Goal: Information Seeking & Learning: Find specific fact

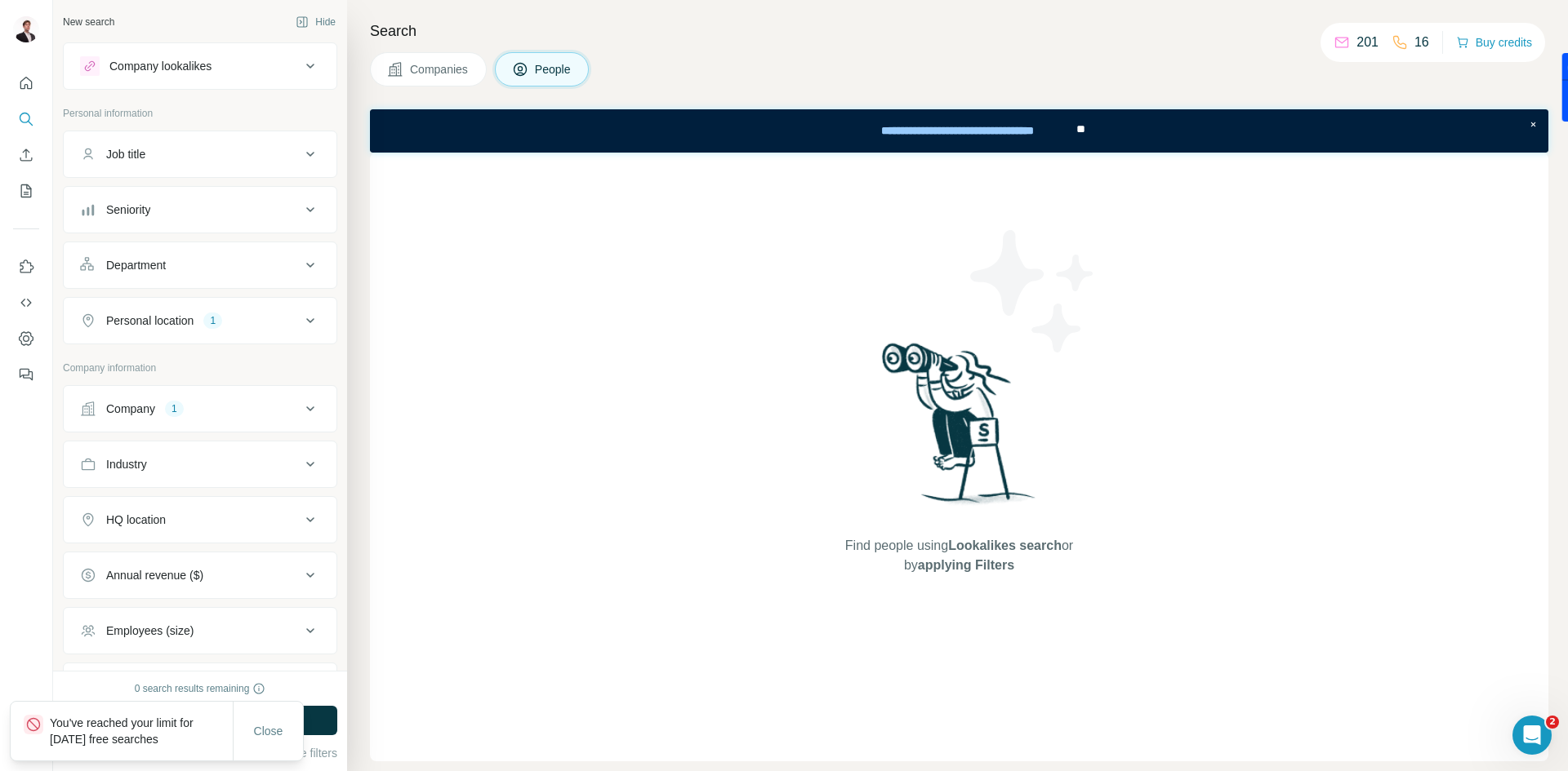
click at [188, 421] on button "Company 1" at bounding box center [200, 408] width 272 height 40
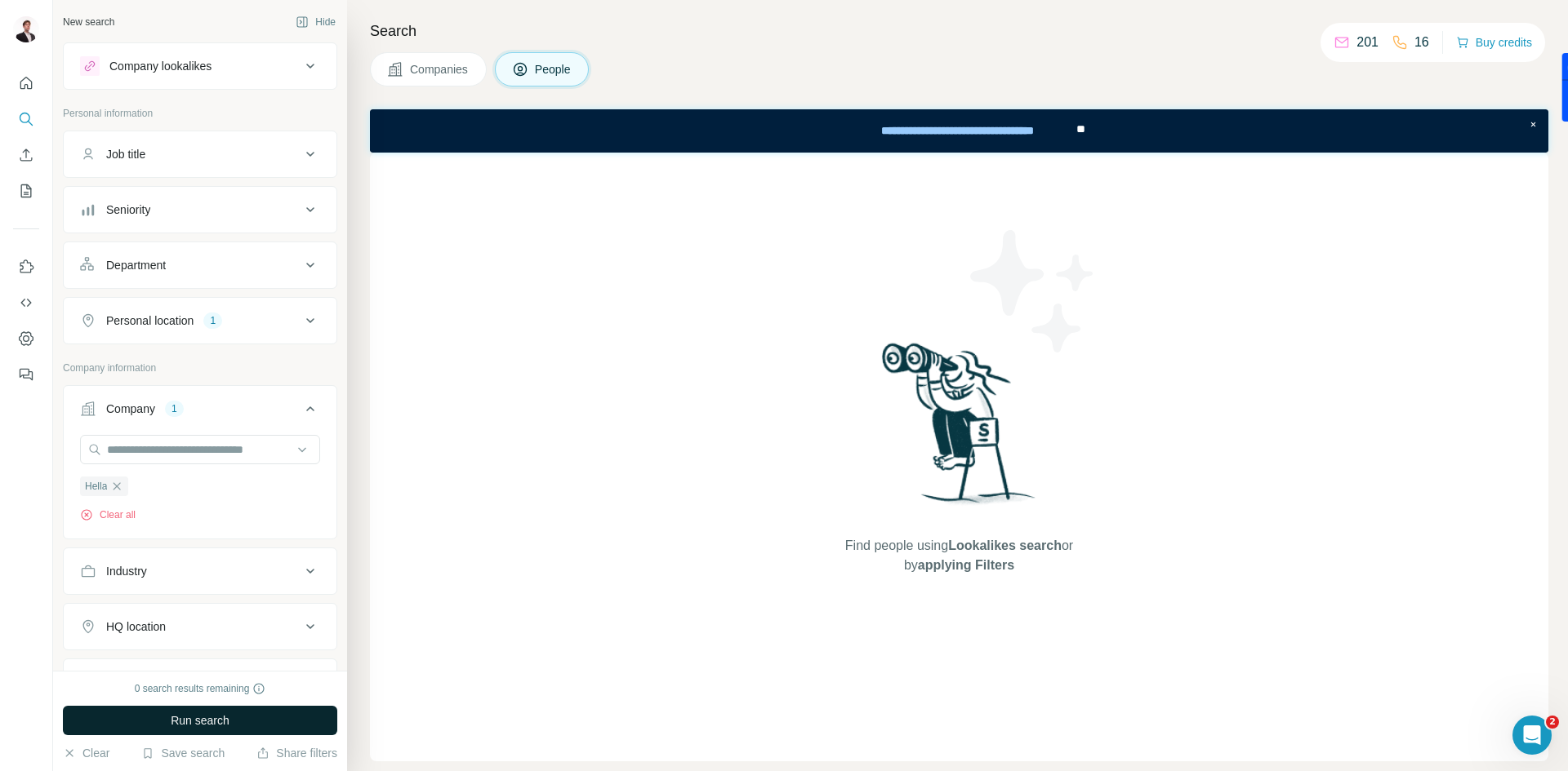
click at [206, 722] on span "Run search" at bounding box center [200, 720] width 59 height 16
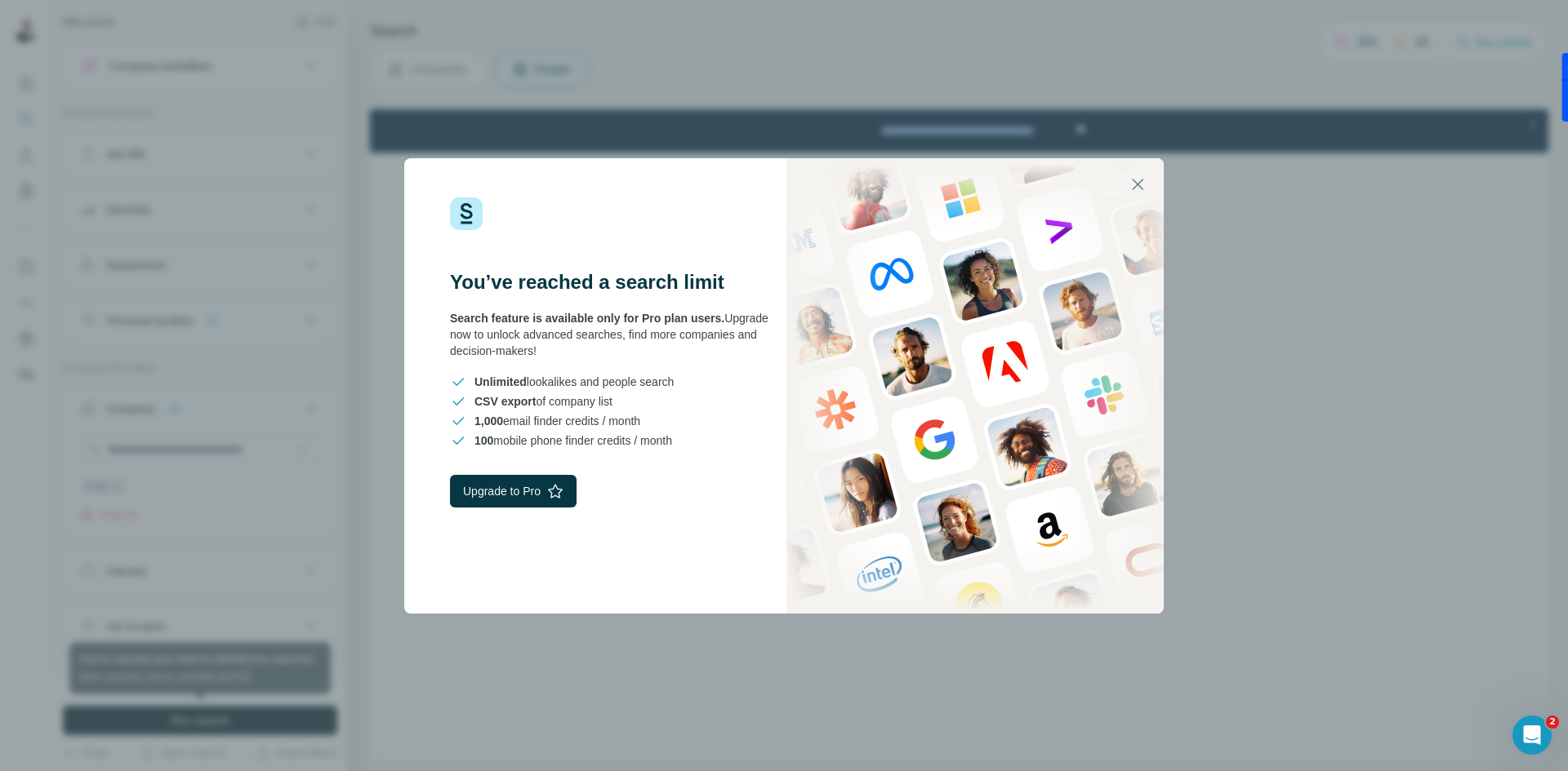
drag, startPoint x: 701, startPoint y: 438, endPoint x: 354, endPoint y: 143, distance: 455.4
click at [354, 143] on div "You’ve reached a search limit Search feature is available only for Pro plan use…" at bounding box center [784, 385] width 1568 height 771
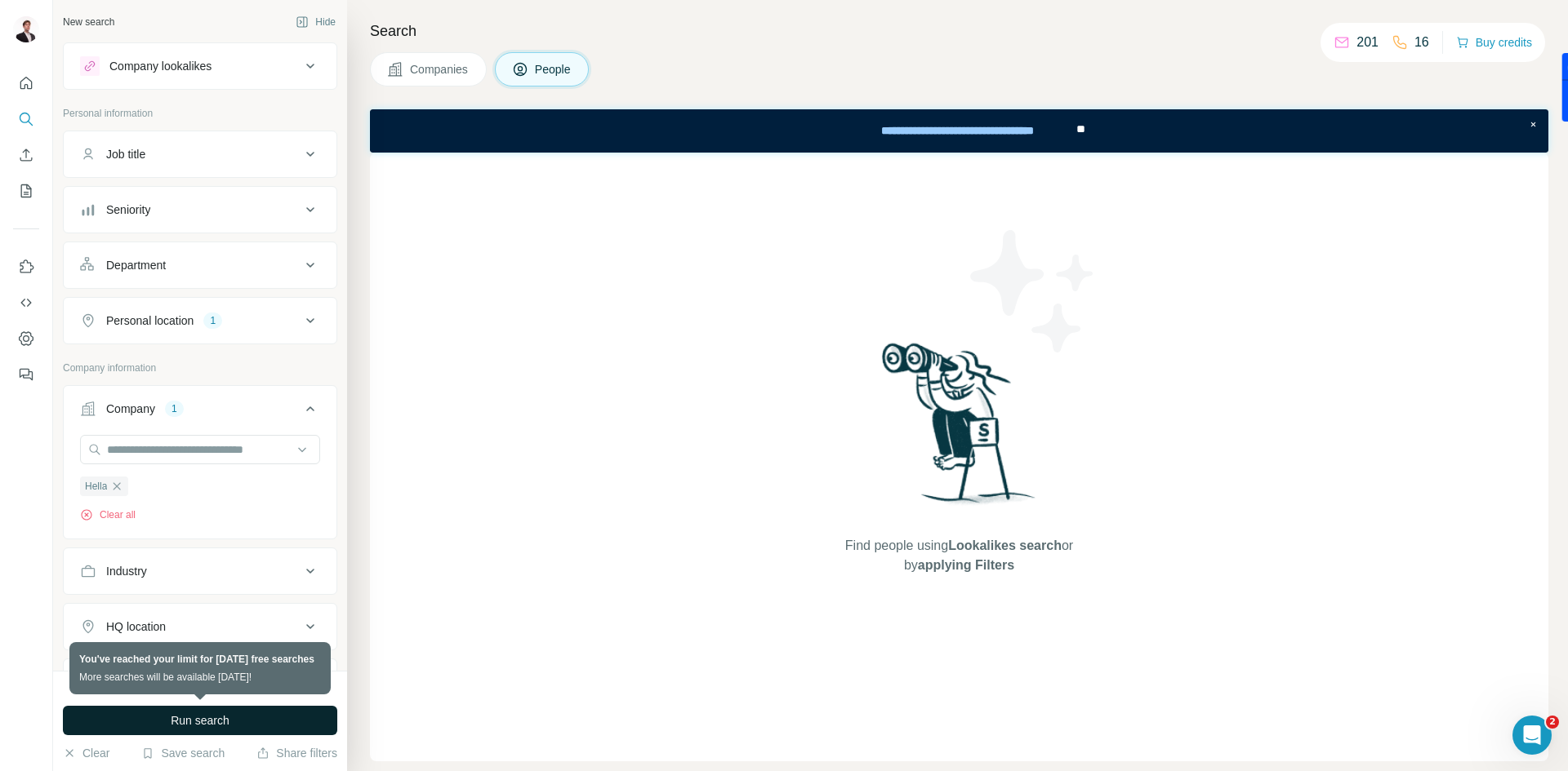
click at [698, 272] on div "Find people using Lookalikes search or by applying Filters" at bounding box center [959, 456] width 1178 height 609
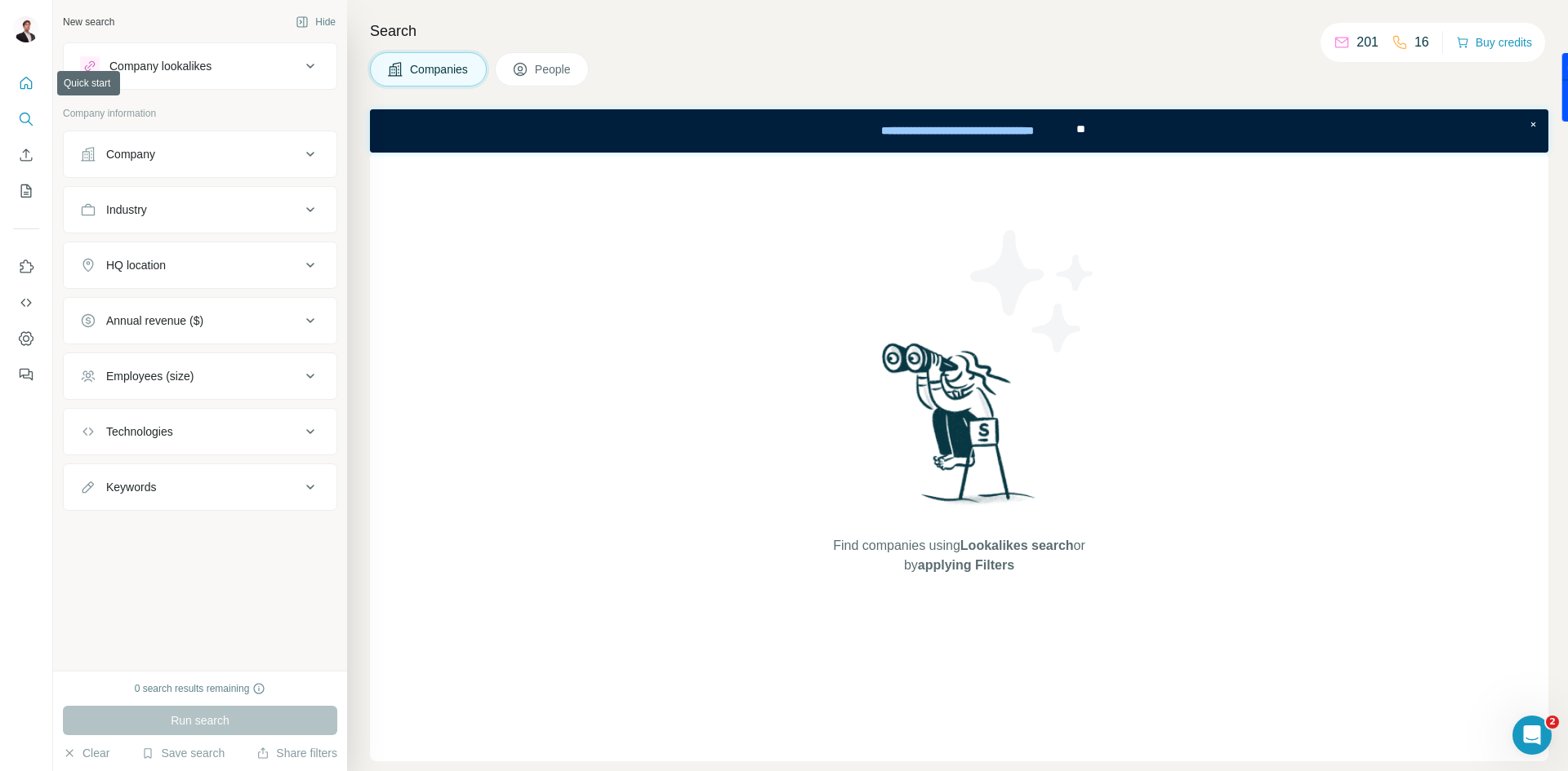
click at [17, 80] on button "Quick start" at bounding box center [26, 83] width 26 height 29
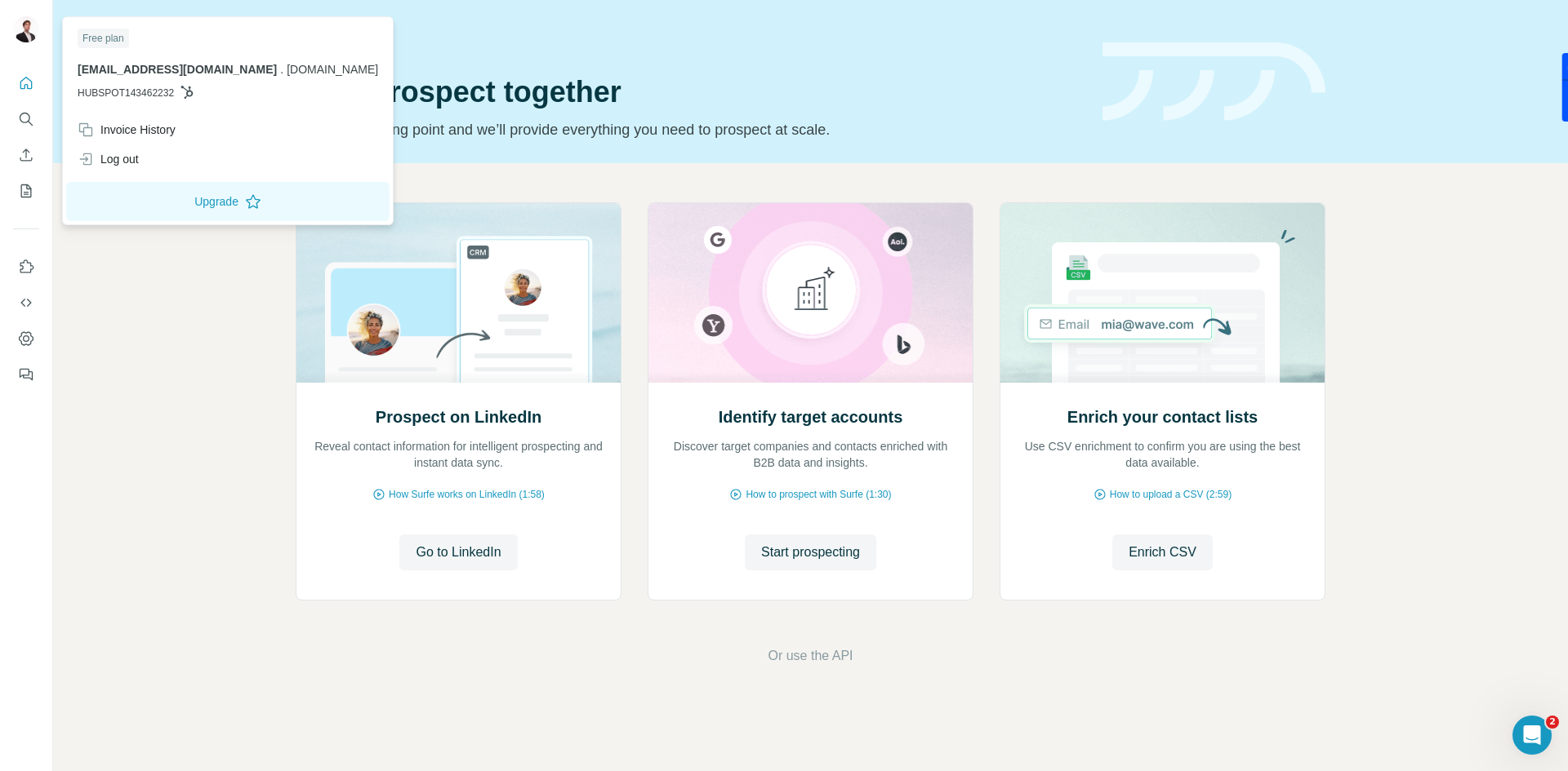
click at [125, 87] on span "HUBSPOT143462232" at bounding box center [126, 93] width 97 height 14
click at [287, 71] on span "[DOMAIN_NAME]" at bounding box center [332, 69] width 92 height 14
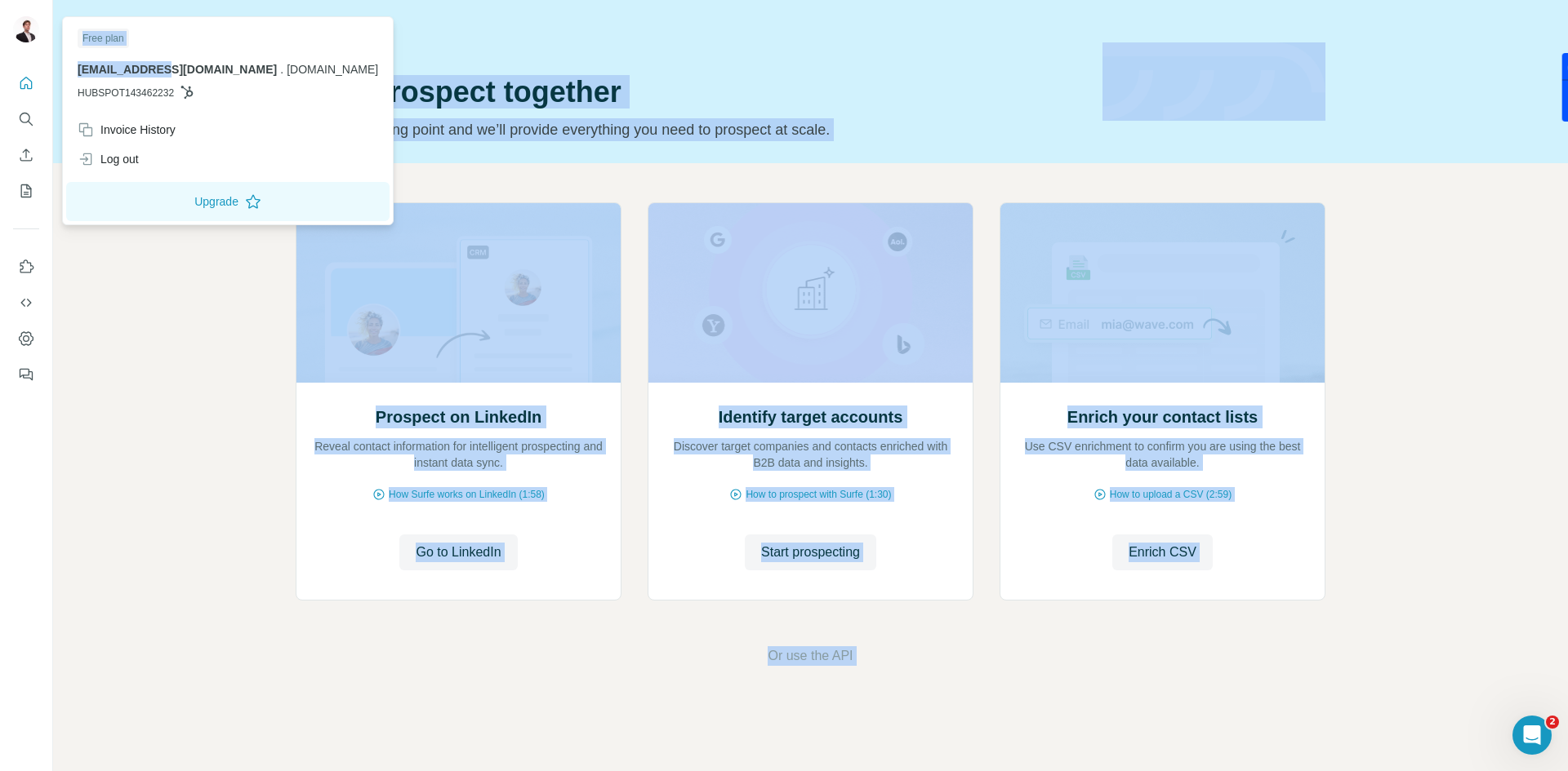
drag, startPoint x: 156, startPoint y: 68, endPoint x: 46, endPoint y: 62, distance: 110.2
click at [46, 62] on body "Quick start Let’s prospect together Pick your starting point and we’ll provide …" at bounding box center [784, 385] width 1568 height 771
click at [33, 40] on img at bounding box center [26, 29] width 26 height 26
click at [138, 53] on div "Free plan dtomek@sii.cz . sii-group.com HUBSPOT143462232" at bounding box center [228, 68] width 323 height 95
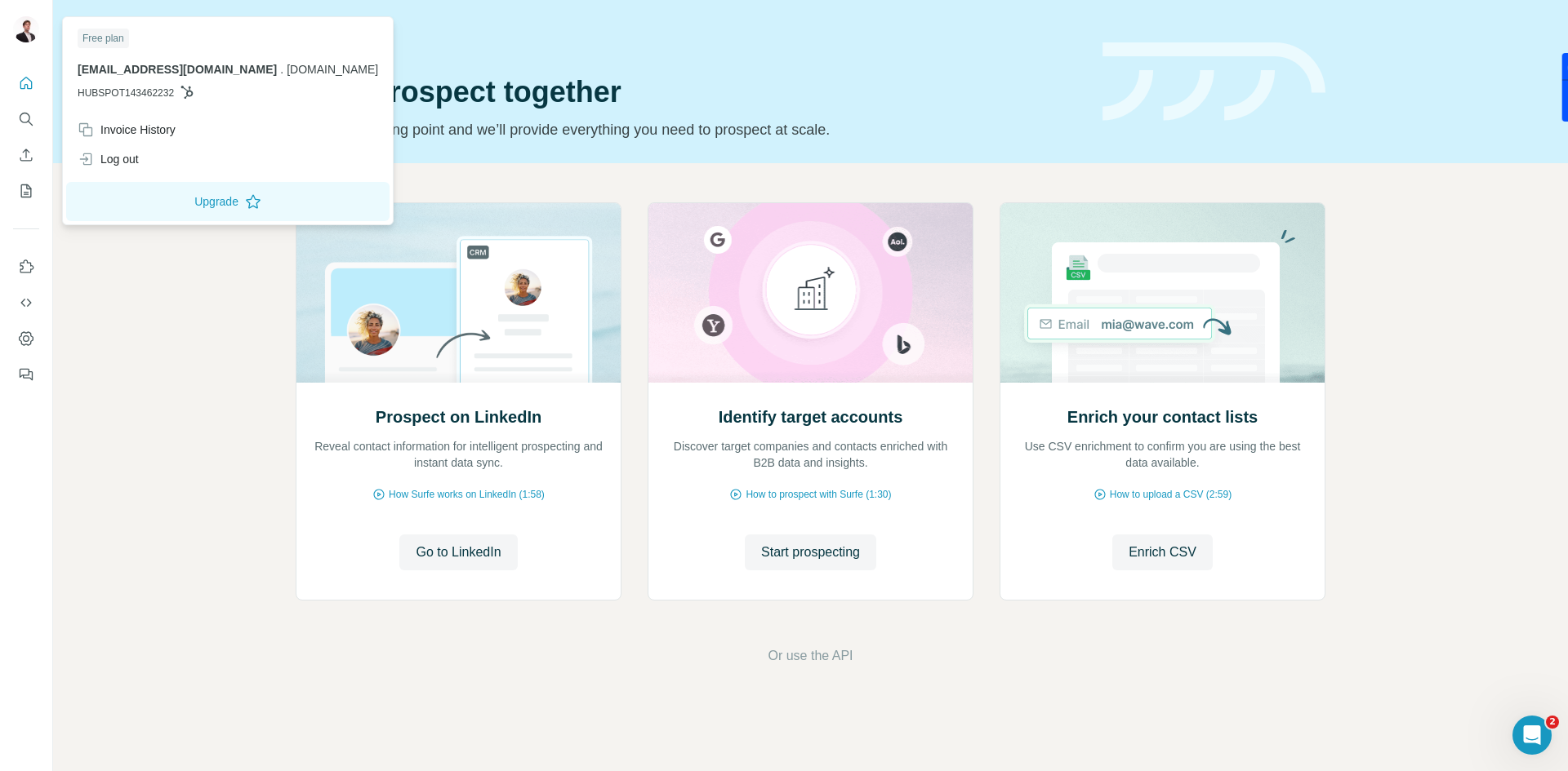
click at [112, 32] on div "Free plan" at bounding box center [102, 39] width 51 height 19
click at [25, 184] on icon "My lists" at bounding box center [26, 191] width 11 height 14
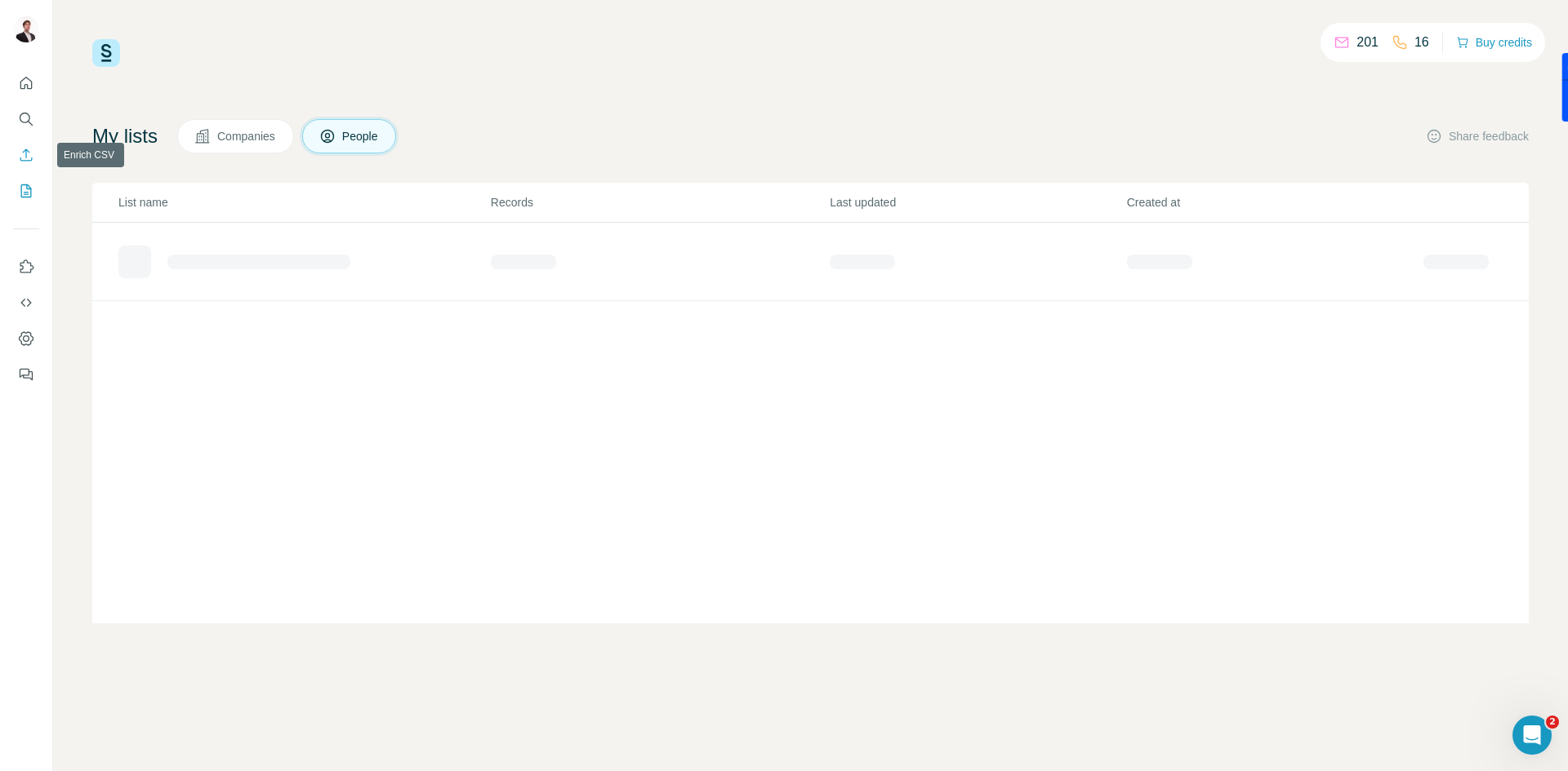
click at [25, 167] on button "Enrich CSV" at bounding box center [26, 154] width 26 height 29
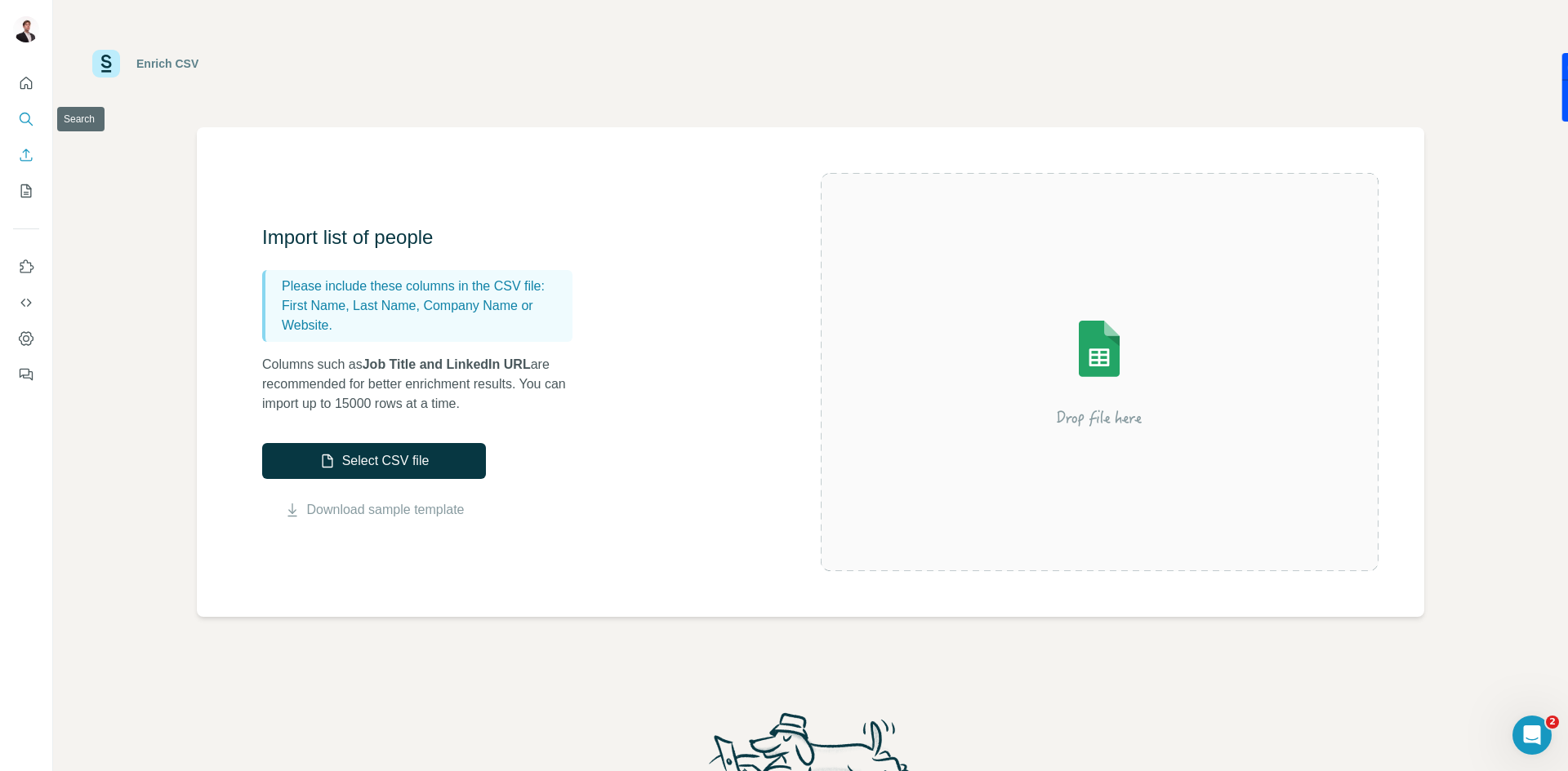
click at [38, 108] on button "Search" at bounding box center [26, 119] width 26 height 29
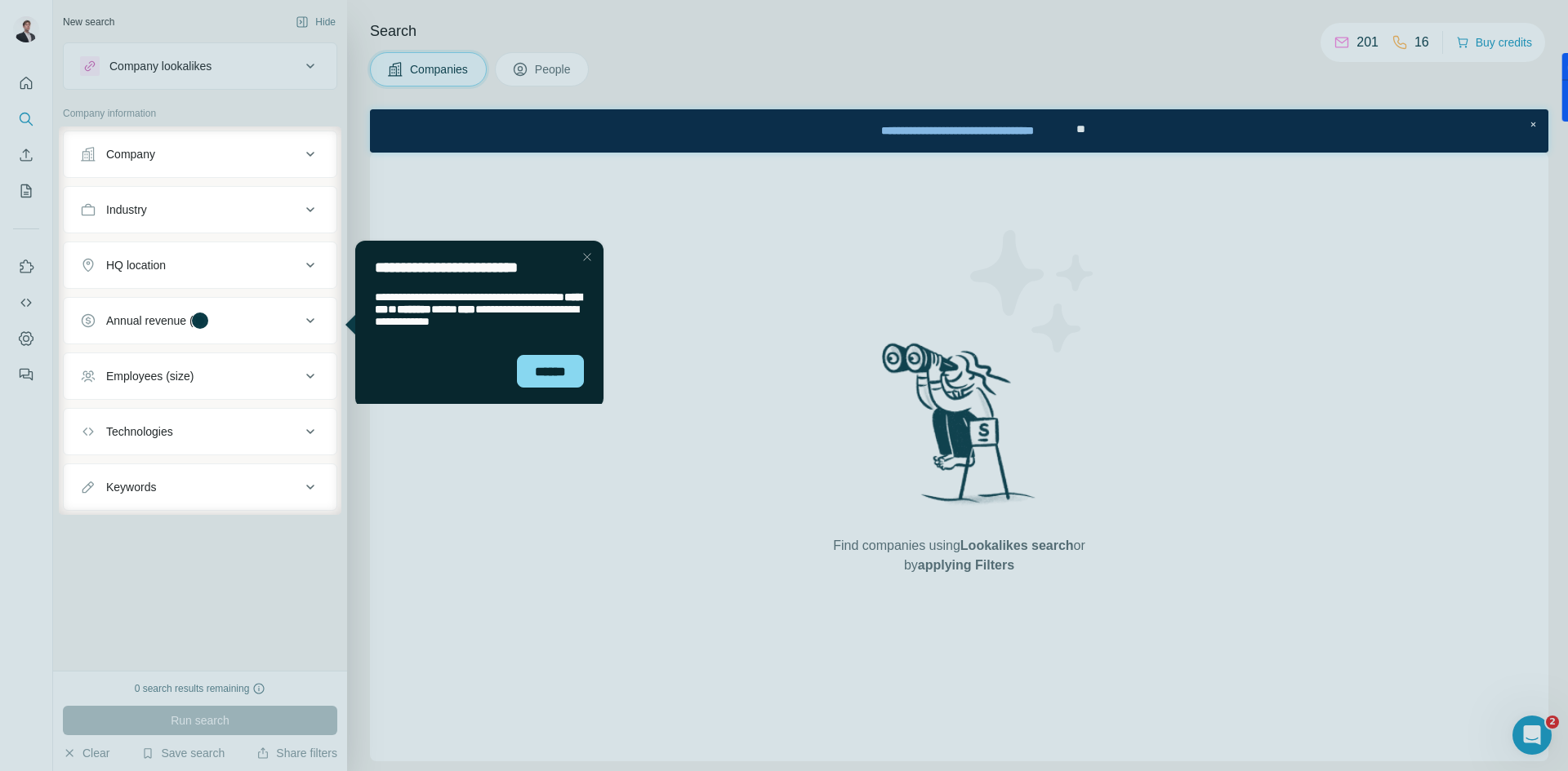
click at [196, 135] on button "Company" at bounding box center [200, 154] width 272 height 40
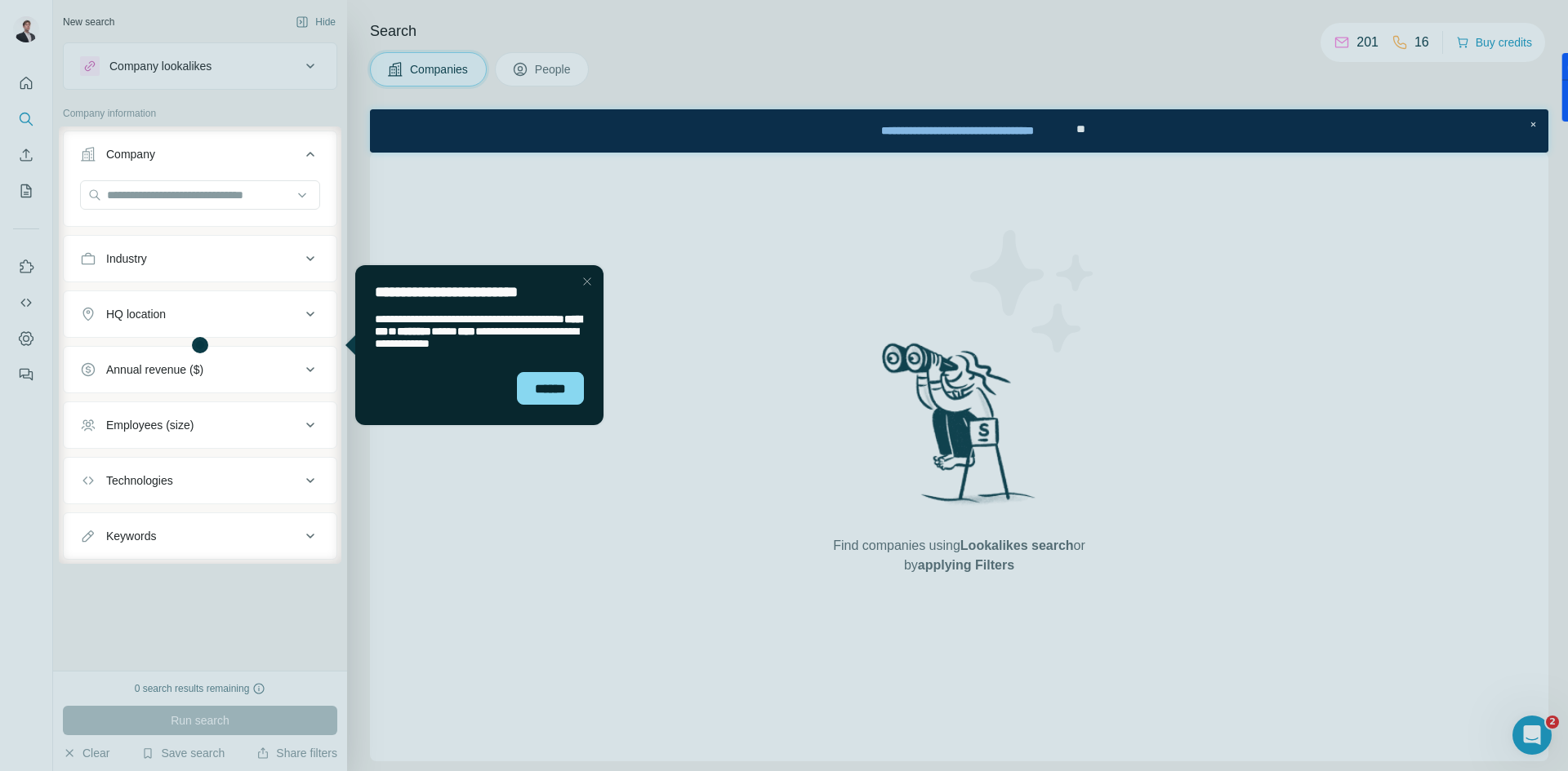
click at [590, 295] on div "**********" at bounding box center [479, 286] width 248 height 43
click at [590, 292] on div "**********" at bounding box center [479, 286] width 248 height 43
click at [589, 291] on div "**********" at bounding box center [479, 286] width 248 height 43
click at [585, 287] on div "Close Step" at bounding box center [587, 282] width 19 height 19
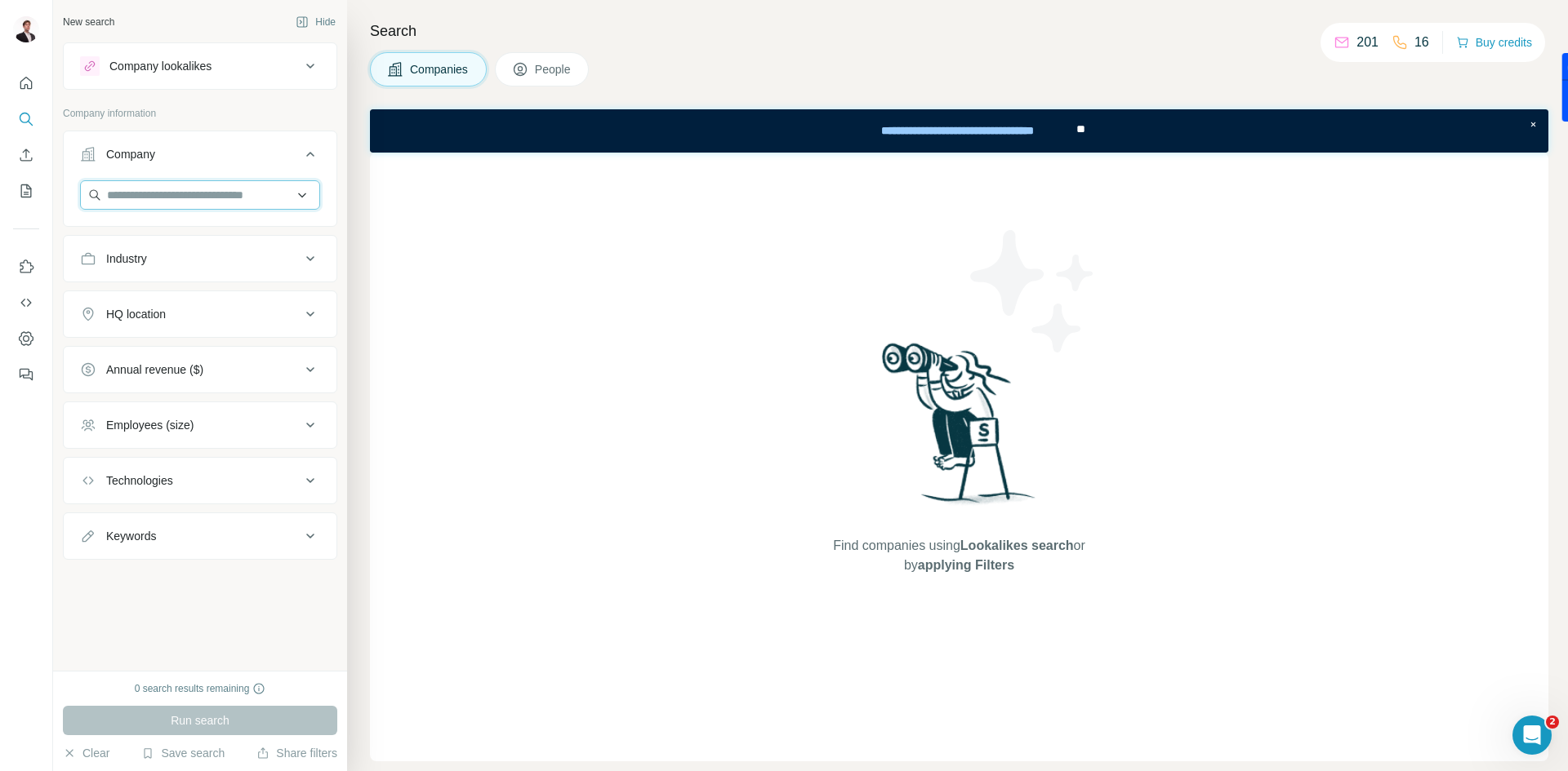
click at [219, 191] on input "text" at bounding box center [200, 195] width 240 height 29
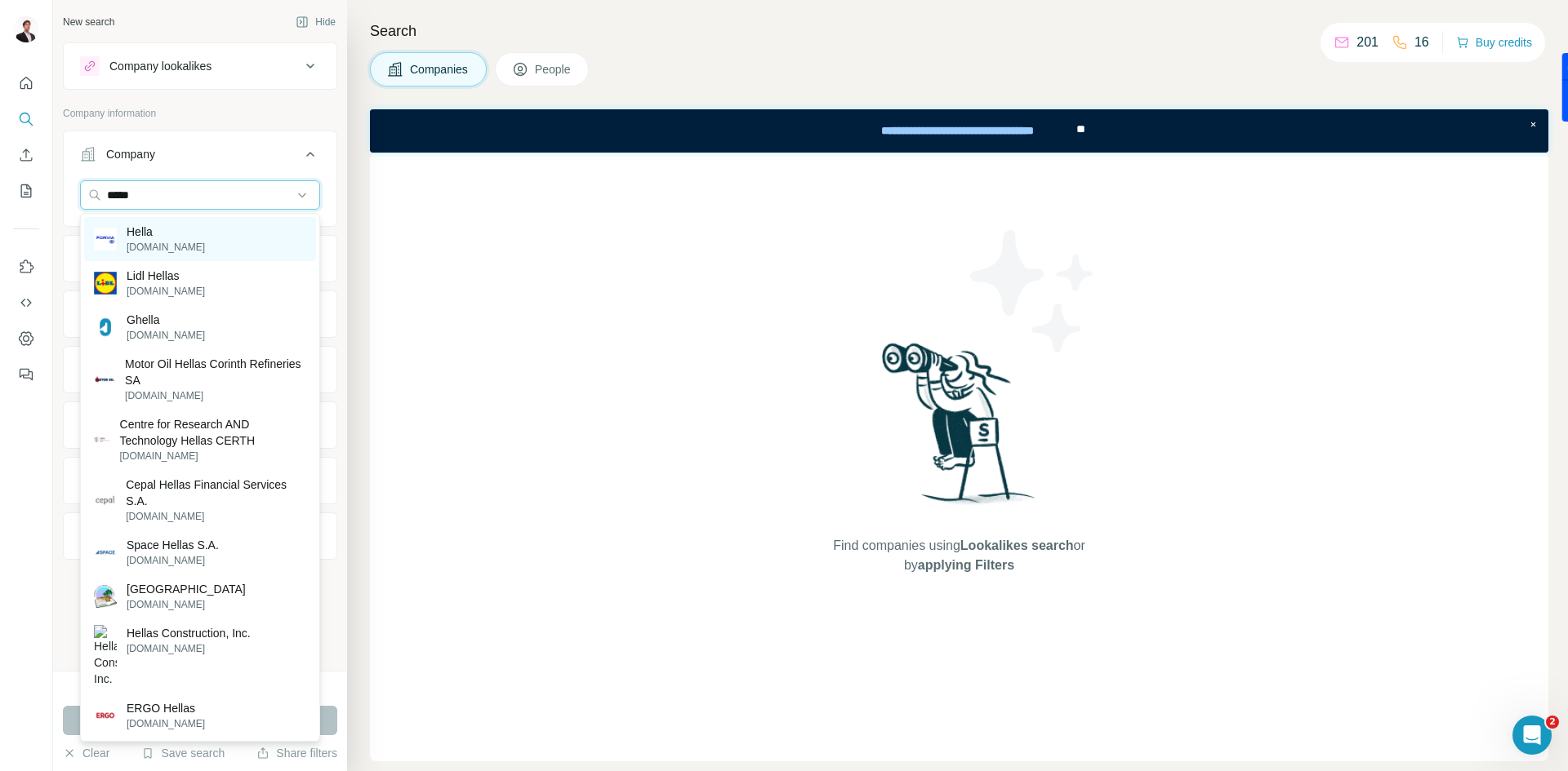
type input "*****"
click at [204, 247] on div "Hella hella.com" at bounding box center [200, 239] width 232 height 44
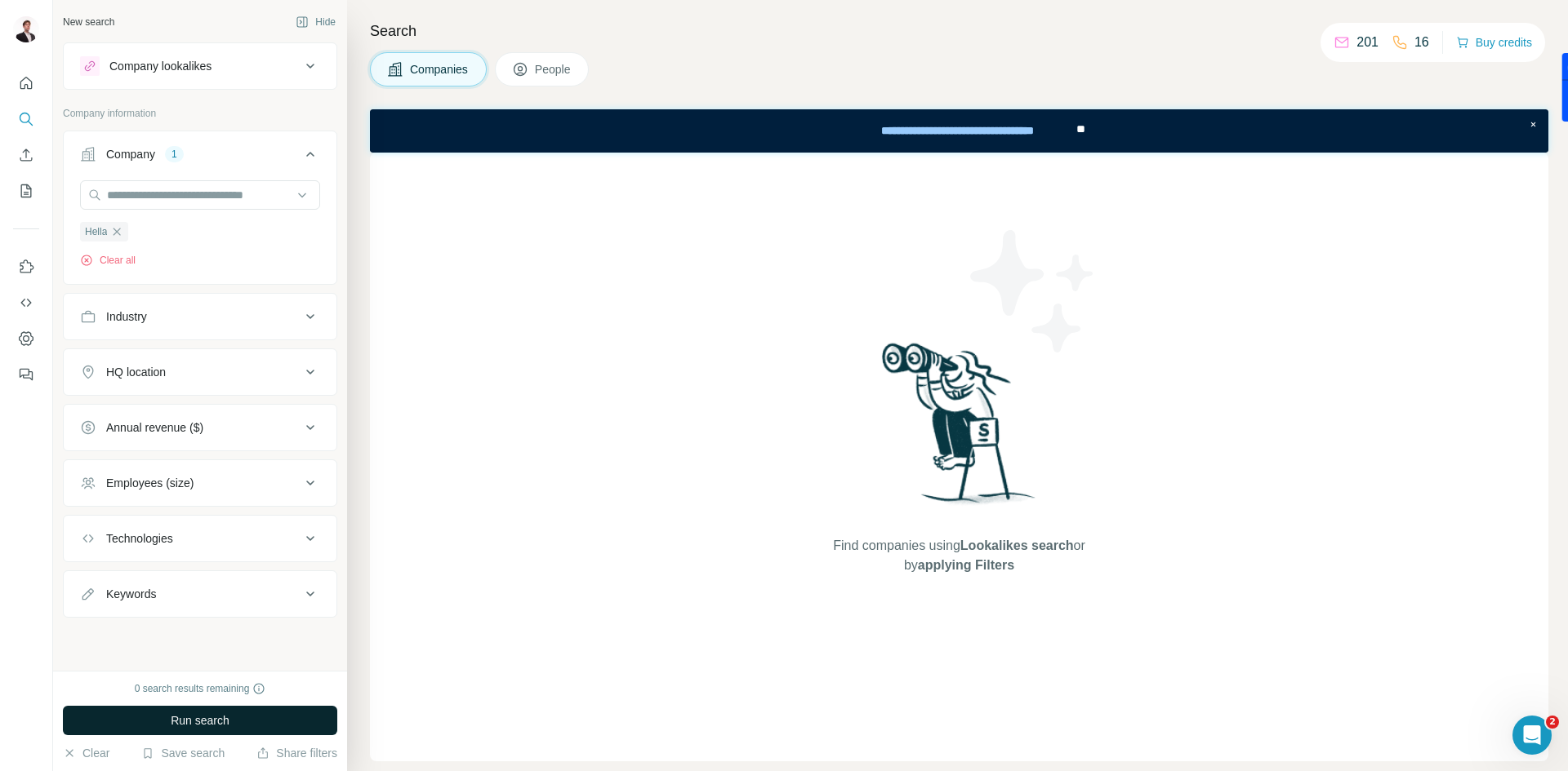
click at [222, 717] on span "Run search" at bounding box center [200, 720] width 59 height 16
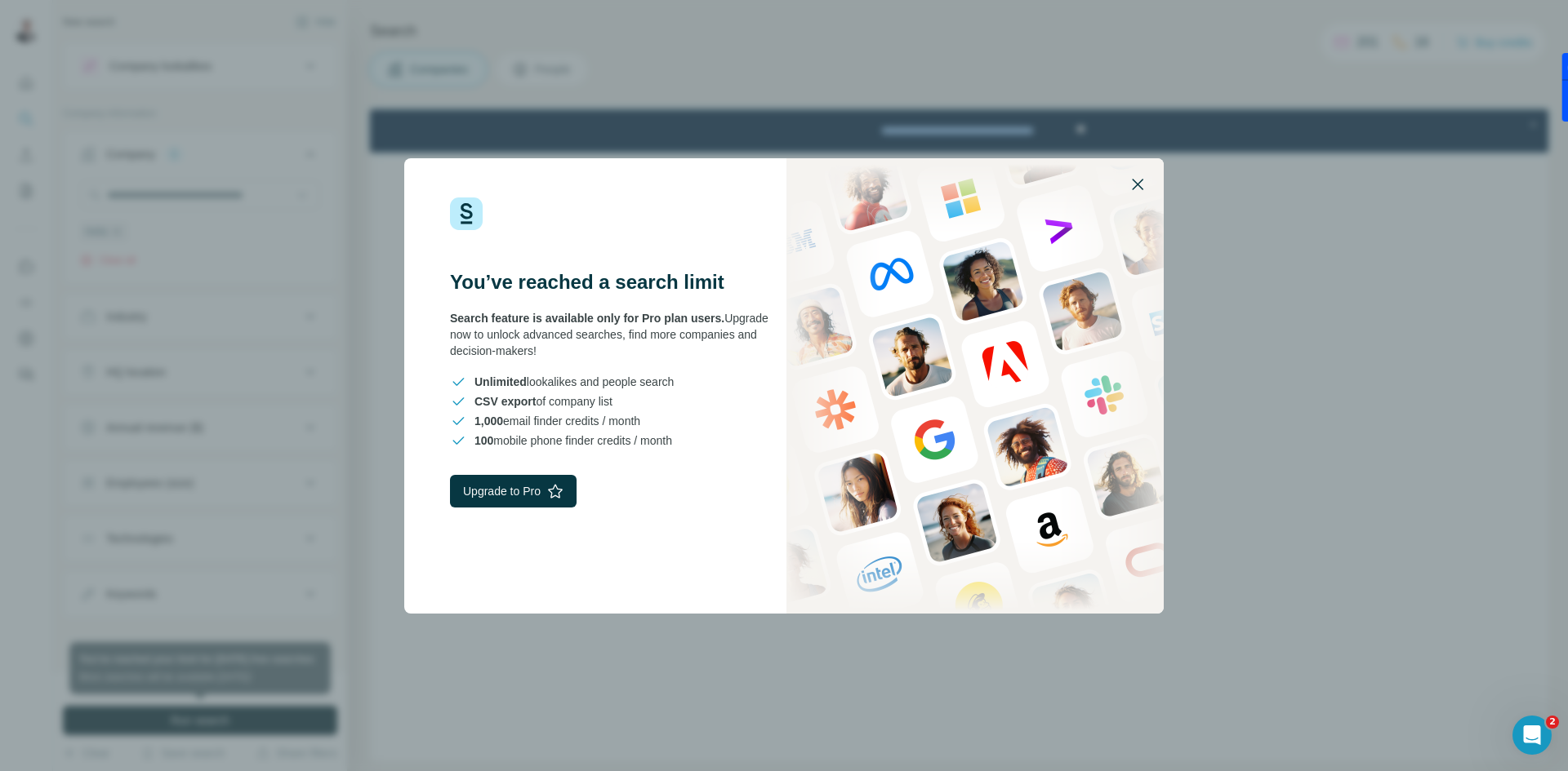
click at [1140, 181] on icon "button" at bounding box center [1137, 184] width 12 height 12
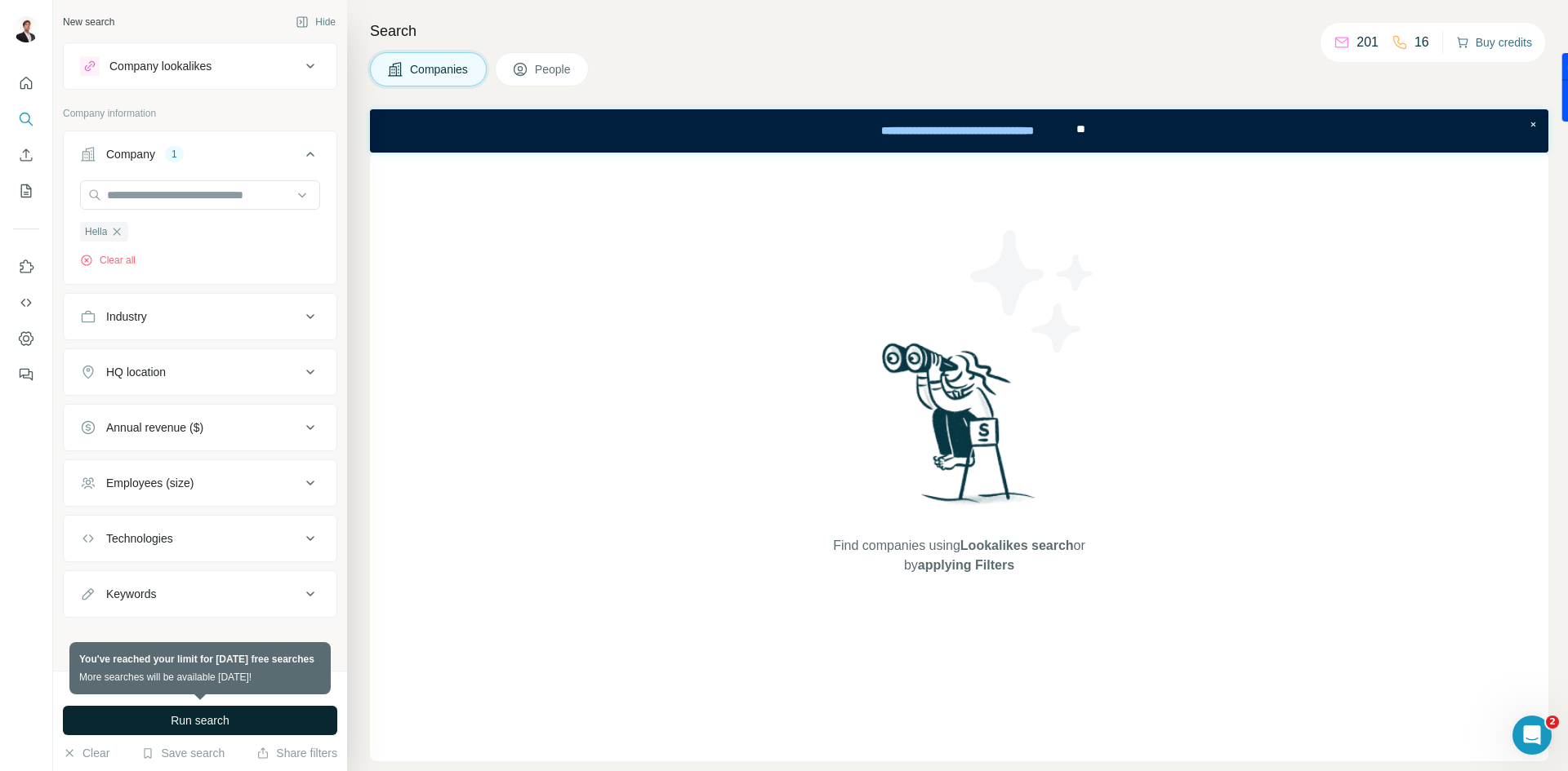
click at [1474, 50] on button "Buy credits" at bounding box center [1494, 42] width 76 height 23
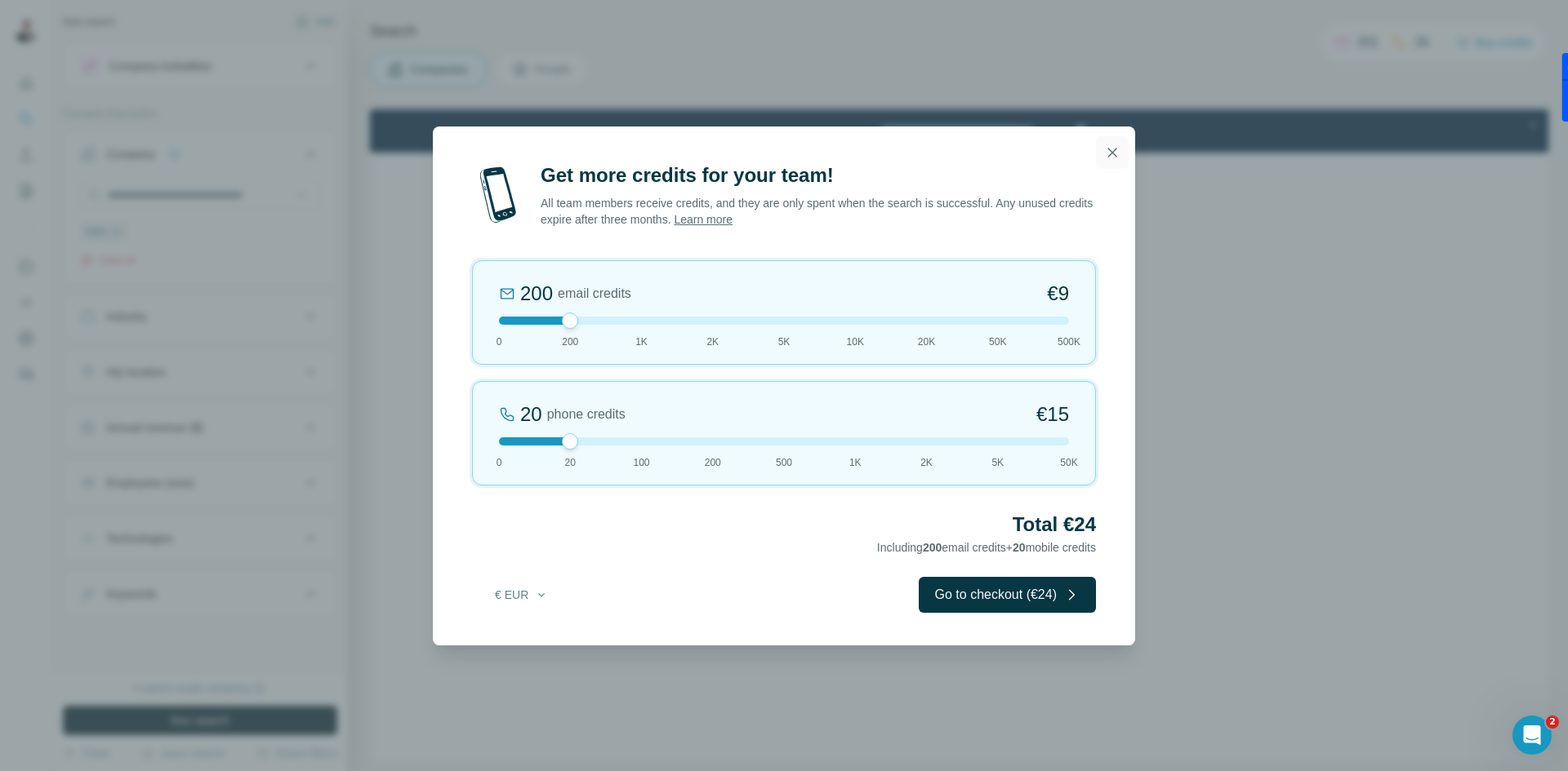
click at [1111, 161] on button "button" at bounding box center [1112, 152] width 33 height 33
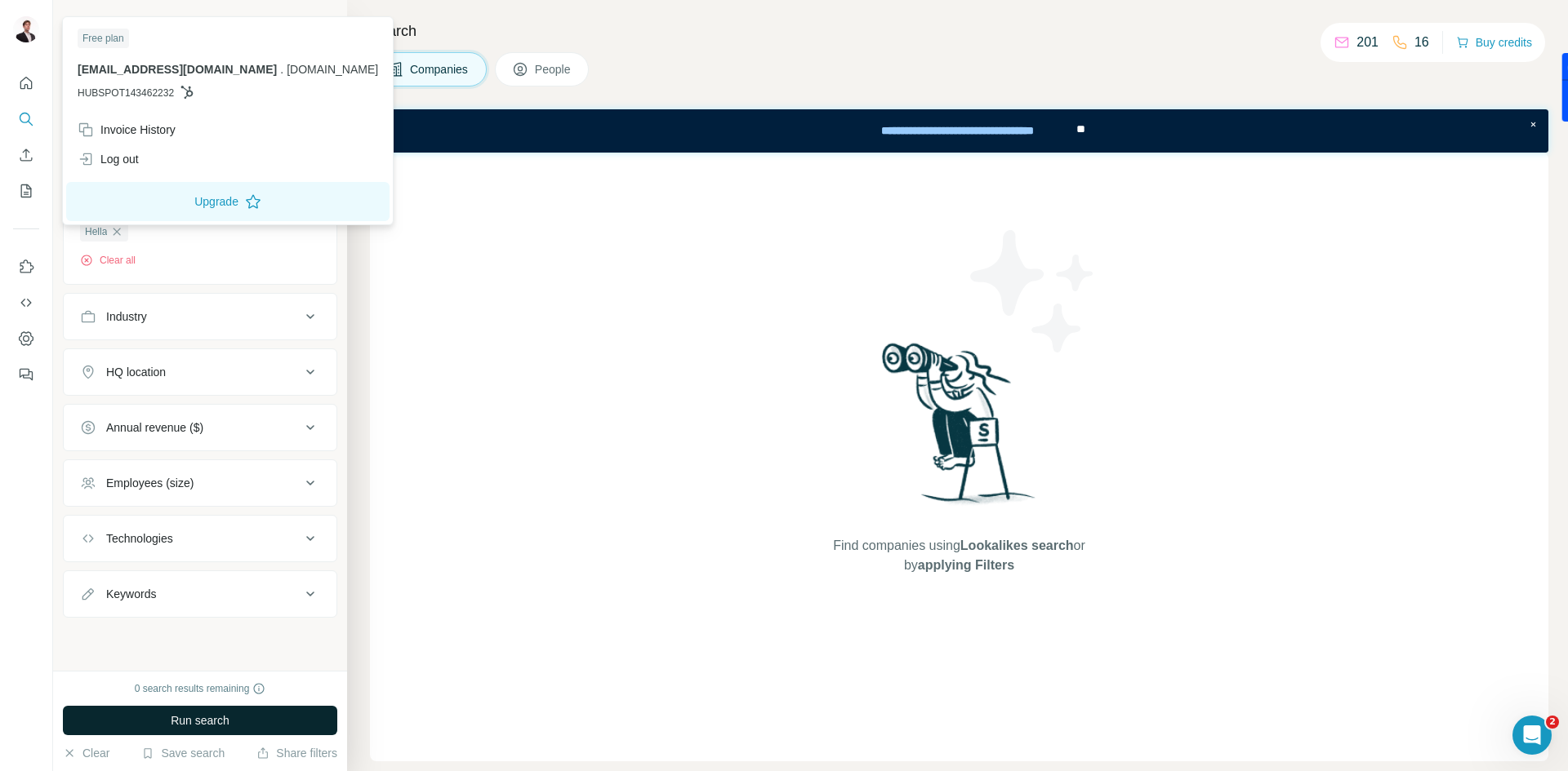
click at [16, 27] on img at bounding box center [26, 29] width 26 height 26
click at [19, 85] on icon "Quick start" at bounding box center [26, 83] width 16 height 16
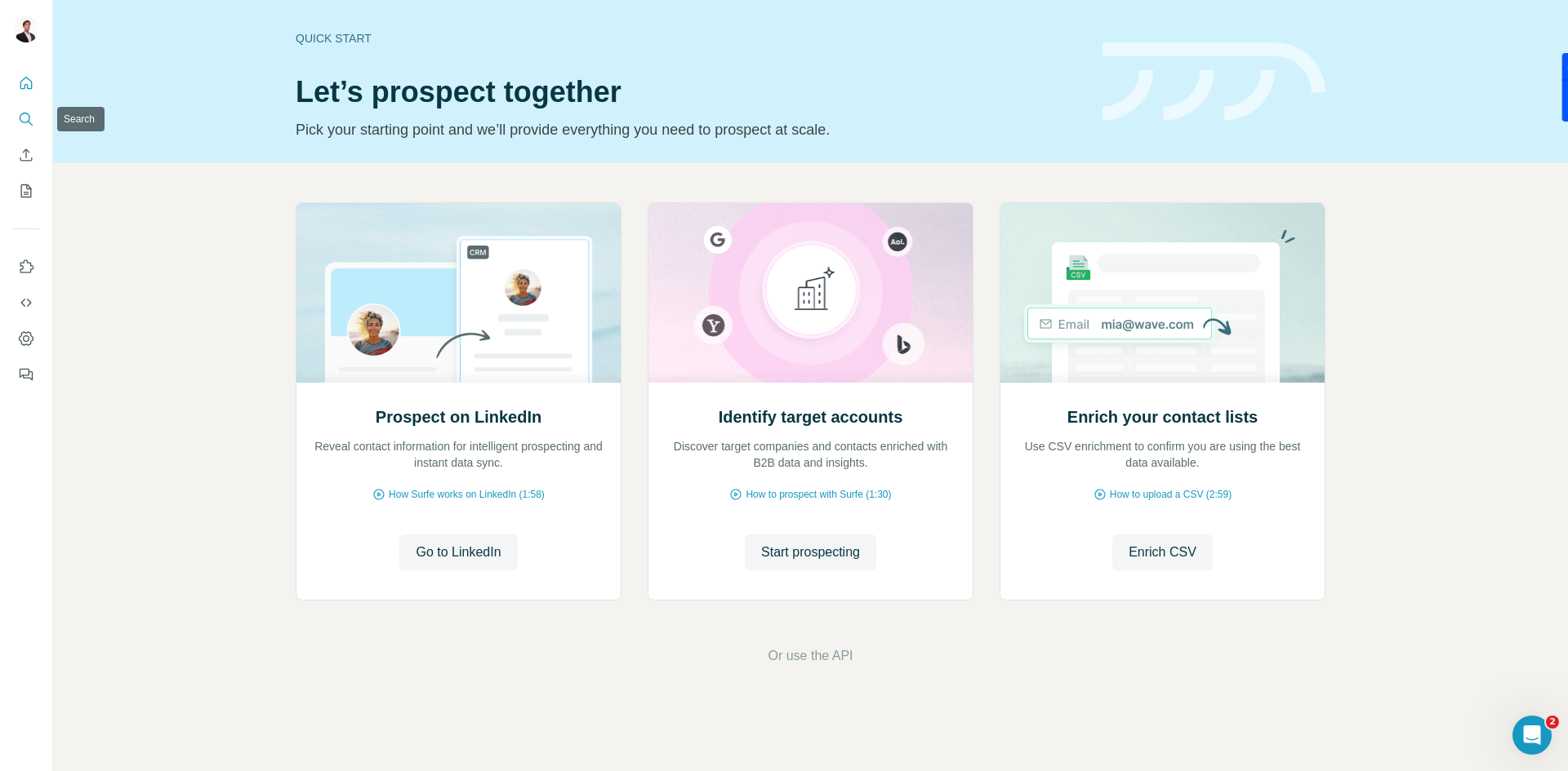
click at [27, 122] on icon "Search" at bounding box center [24, 118] width 11 height 11
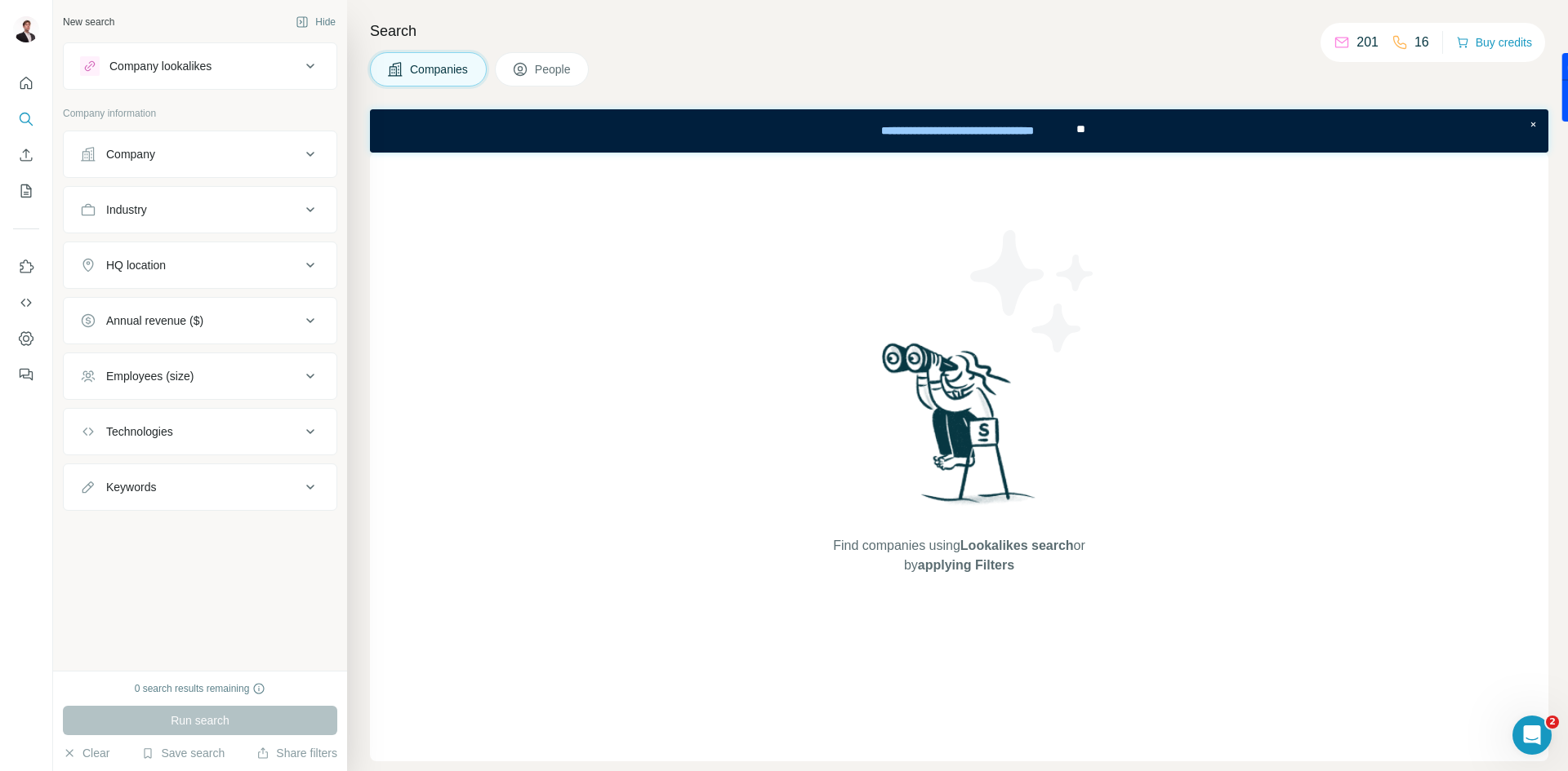
click at [1080, 129] on span "**" at bounding box center [1080, 129] width 9 height 12
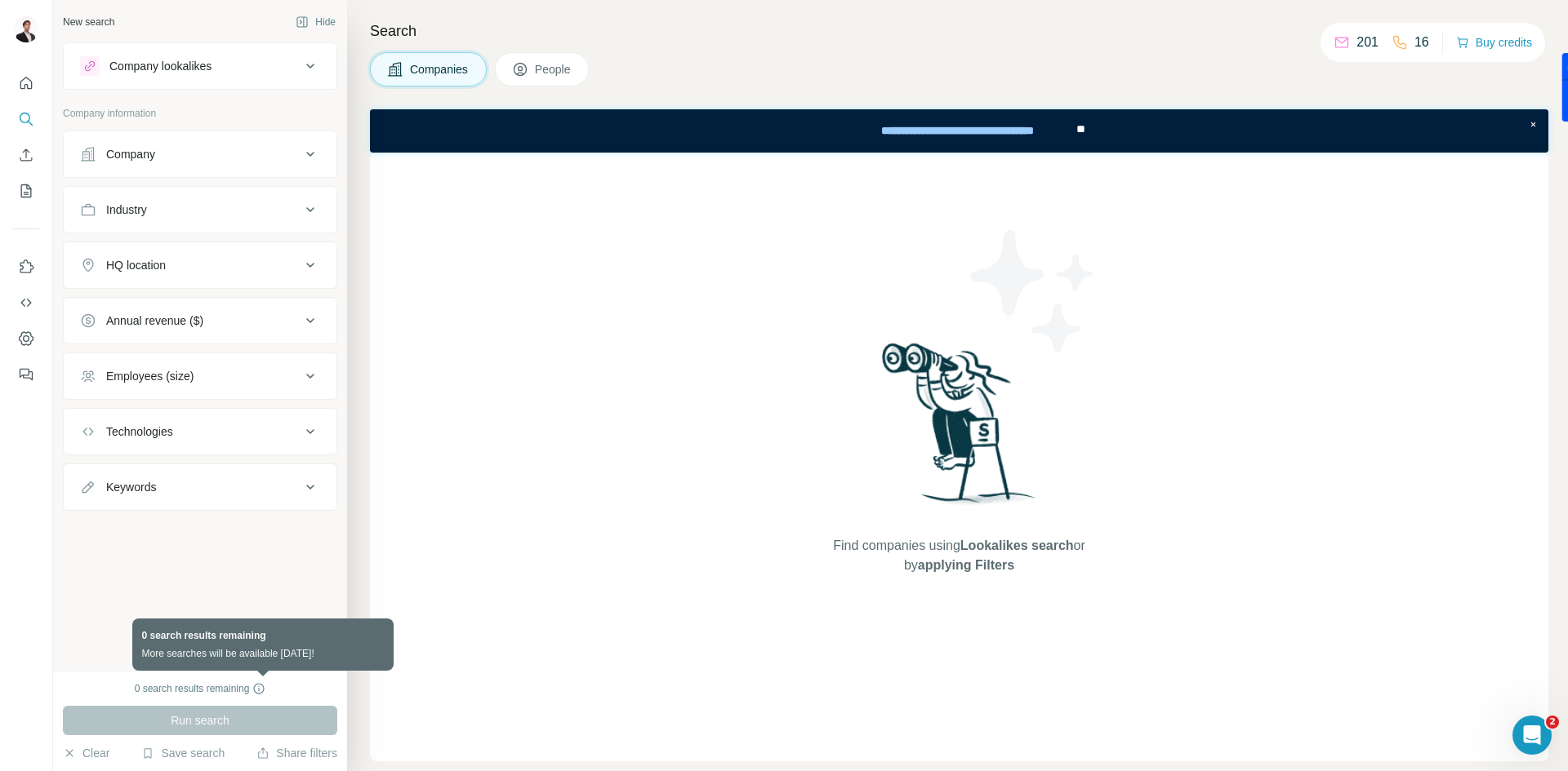
click at [257, 686] on icon at bounding box center [259, 689] width 14 height 14
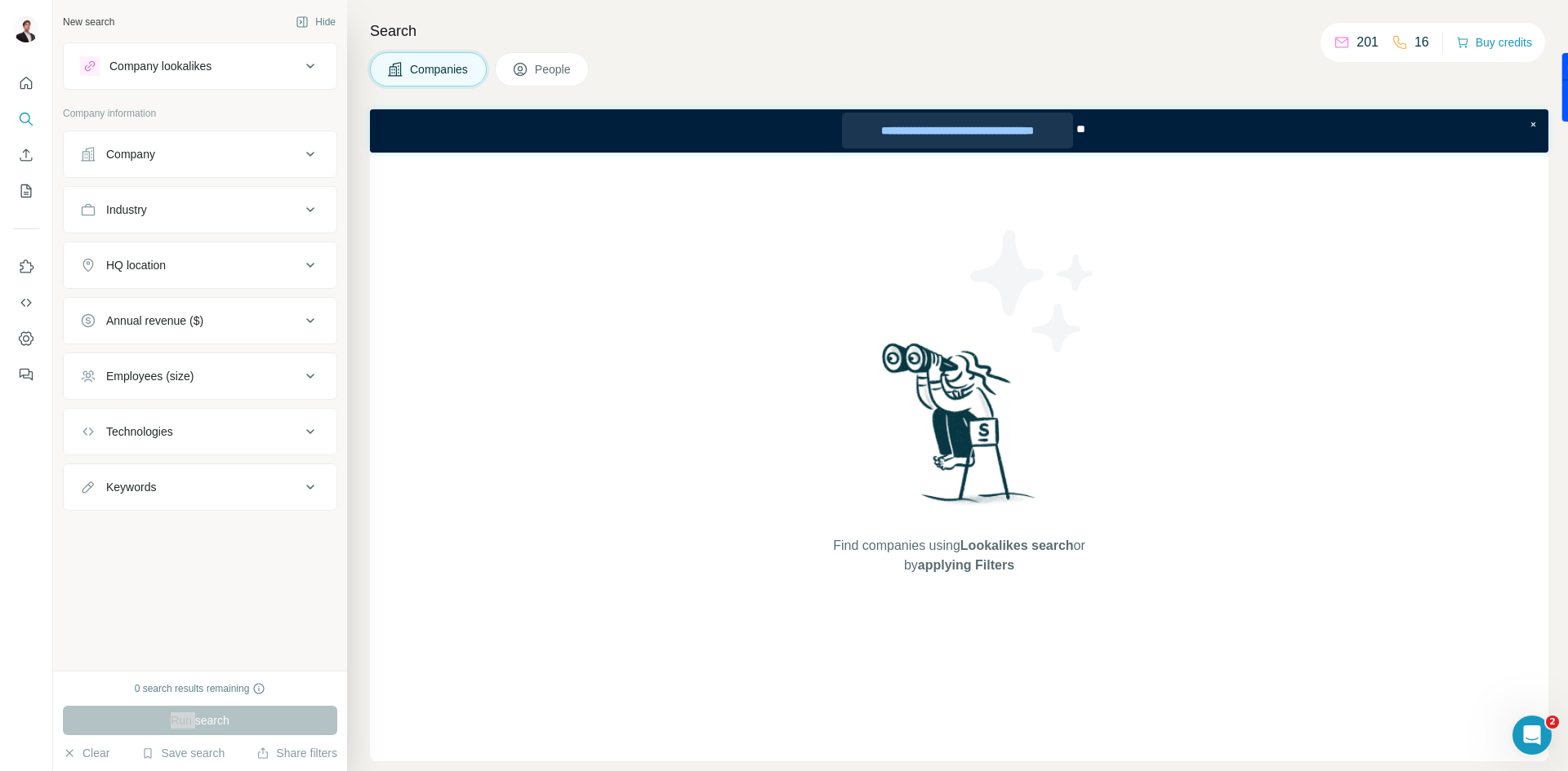
click at [1028, 135] on div "**********" at bounding box center [957, 130] width 231 height 36
